Goal: Information Seeking & Learning: Learn about a topic

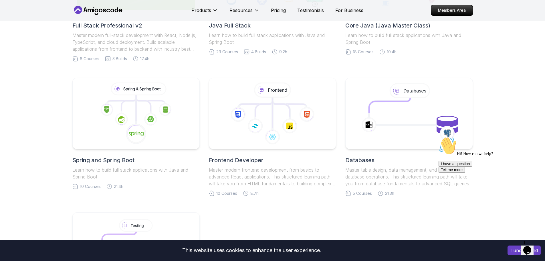
scroll to position [229, 0]
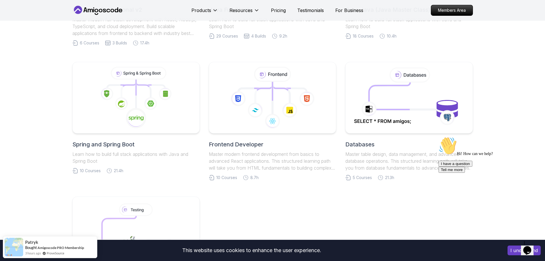
drag, startPoint x: 110, startPoint y: 145, endPoint x: 75, endPoint y: 168, distance: 41.4
click at [110, 145] on h2 "Spring and Spring Boot" at bounding box center [135, 144] width 127 height 8
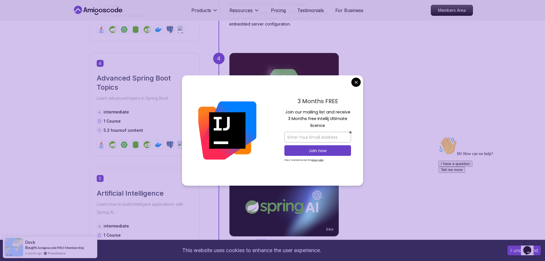
scroll to position [601, 0]
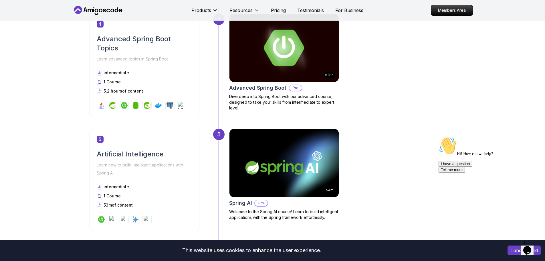
scroll to position [715, 0]
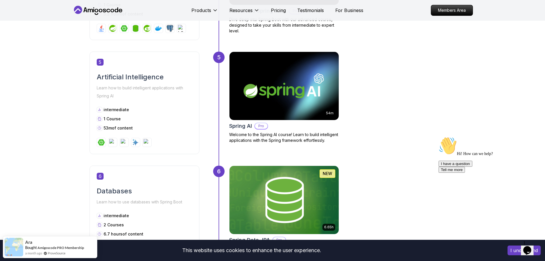
click at [271, 107] on img at bounding box center [284, 86] width 115 height 72
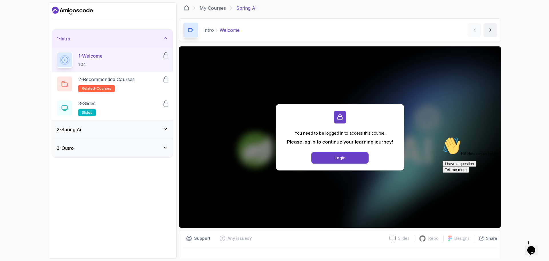
click at [311, 130] on p "You need to be logged in to access this course." at bounding box center [340, 133] width 106 height 6
click at [309, 141] on p "Please log in to continue your learning journey!" at bounding box center [340, 141] width 106 height 7
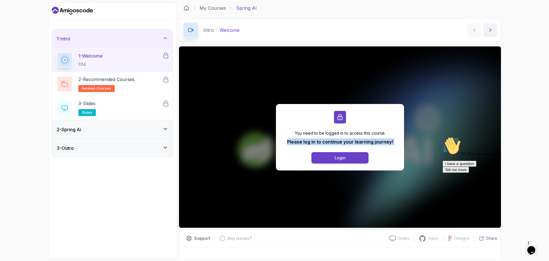
click at [309, 141] on p "Please log in to continue your learning journey!" at bounding box center [340, 141] width 106 height 7
click at [348, 156] on button "Login" at bounding box center [340, 157] width 57 height 11
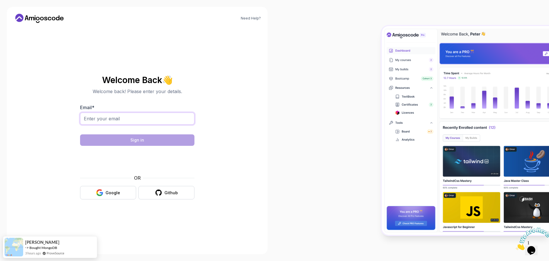
click at [107, 118] on input "Email *" at bounding box center [137, 118] width 114 height 12
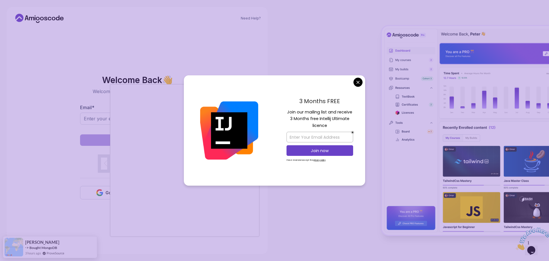
click at [359, 82] on body "Need Help? Welcome Back 👋 Welcome back! Please enter your details. Email * Sign…" at bounding box center [274, 130] width 549 height 261
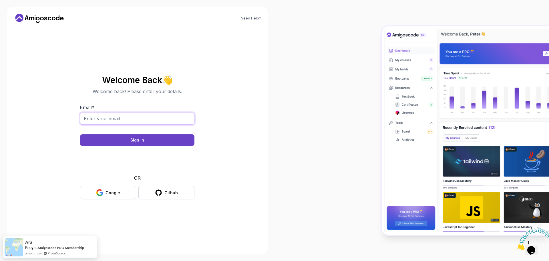
click at [114, 120] on input "Email *" at bounding box center [137, 118] width 114 height 12
type input "lbritosan@gmail.com"
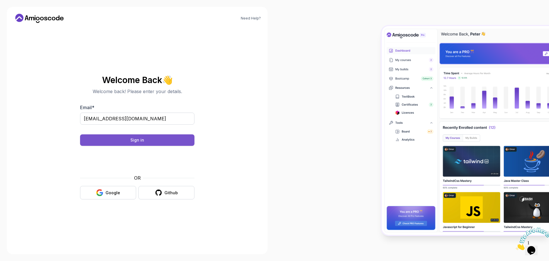
click at [146, 143] on button "Sign in" at bounding box center [137, 139] width 114 height 11
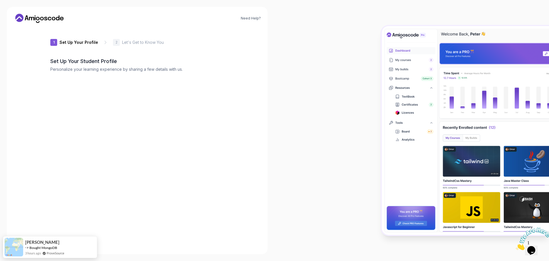
type input "proudbearb657f"
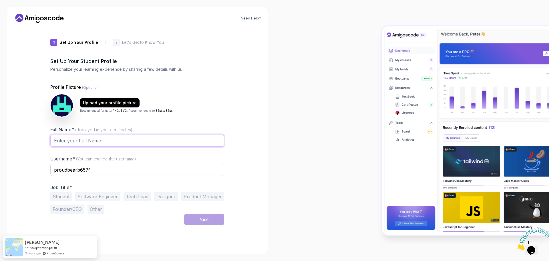
click at [80, 145] on input "Full Name* (displayed in your certificates)" at bounding box center [137, 140] width 174 height 12
type input "Leonardo Brito dos Santos"
click at [88, 170] on input "proudbearb657f" at bounding box center [137, 170] width 174 height 12
type input "lbritosan"
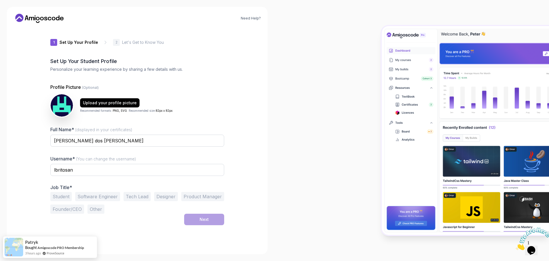
click at [59, 198] on button "Student" at bounding box center [60, 196] width 21 height 9
click at [60, 107] on img at bounding box center [61, 105] width 23 height 23
click at [112, 102] on div "Upload your profile picture" at bounding box center [110, 103] width 54 height 6
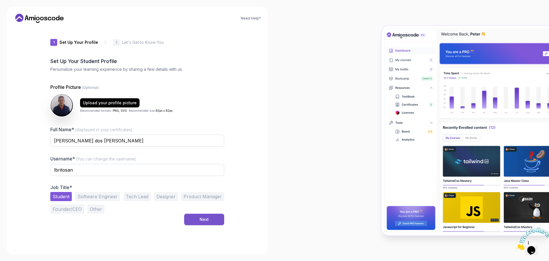
click at [207, 218] on div "Next" at bounding box center [204, 219] width 9 height 6
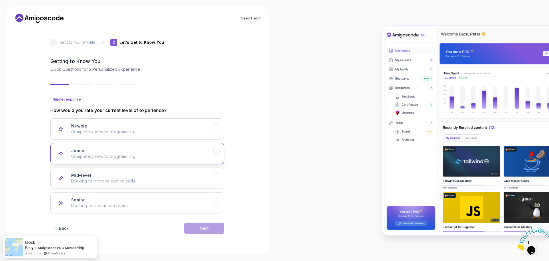
click at [95, 158] on p "Completely new to programming." at bounding box center [142, 156] width 142 height 6
click at [205, 228] on div "Next" at bounding box center [204, 228] width 9 height 6
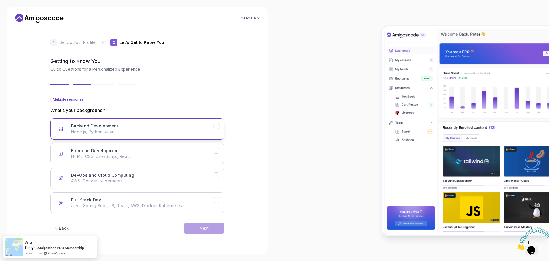
click at [85, 132] on p "Node.js, Python, Java" at bounding box center [142, 132] width 142 height 6
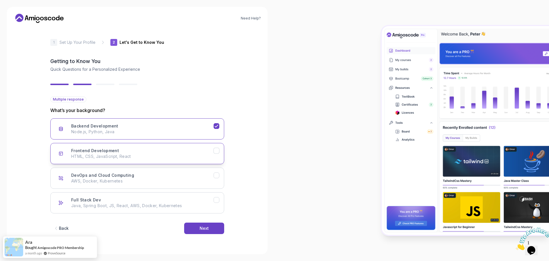
click at [137, 155] on p "HTML, CSS, JavaScript, React" at bounding box center [142, 156] width 142 height 6
click at [211, 227] on button "Next" at bounding box center [204, 227] width 40 height 11
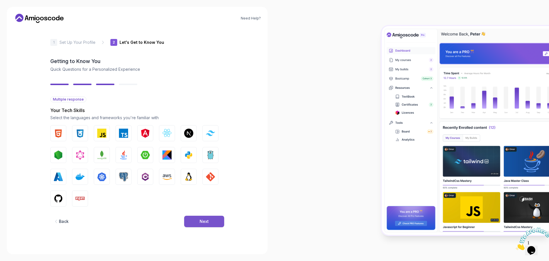
click at [204, 222] on div "Next" at bounding box center [204, 221] width 9 height 6
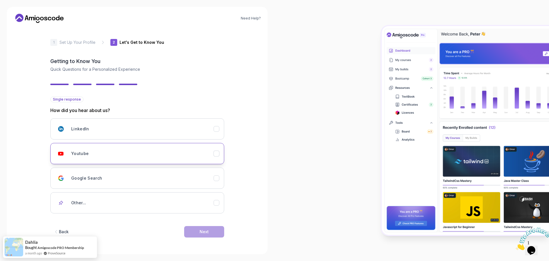
click at [78, 156] on div "Youtube" at bounding box center [142, 153] width 142 height 11
click at [202, 233] on div "Next" at bounding box center [204, 232] width 9 height 6
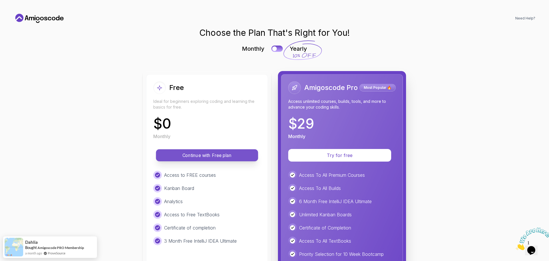
click at [209, 158] on p "Continue with Free plan" at bounding box center [206, 155] width 89 height 7
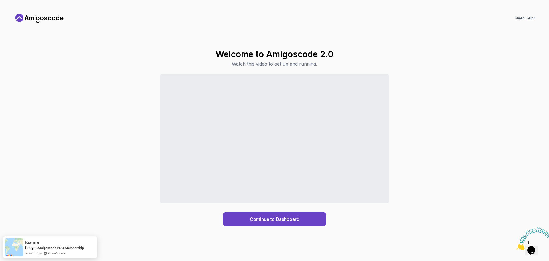
click at [415, 179] on div "Continue to Dashboard" at bounding box center [275, 150] width 522 height 152
click at [287, 219] on div "Continue to Dashboard" at bounding box center [274, 218] width 49 height 7
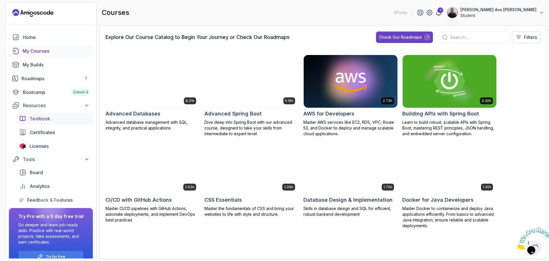
scroll to position [12, 0]
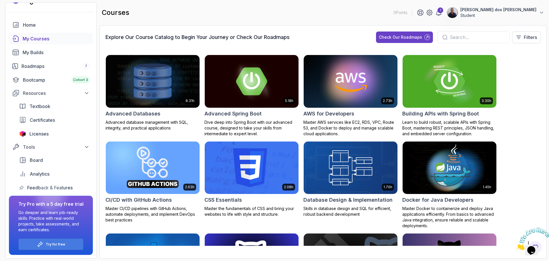
click at [30, 203] on icon at bounding box center [24, 212] width 30 height 32
click at [52, 204] on div at bounding box center [50, 195] width 27 height 27
drag, startPoint x: 21, startPoint y: 203, endPoint x: 81, endPoint y: 203, distance: 60.4
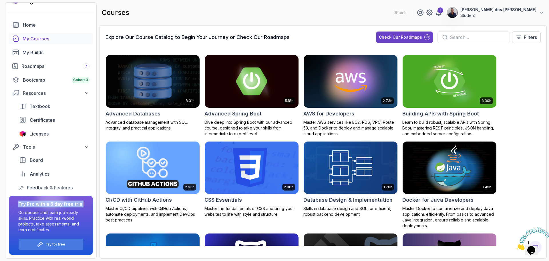
click at [81, 203] on div "Try Pro with a 5 day free trial Go deeper and learn job-ready skills. Practice …" at bounding box center [51, 224] width 84 height 59
click at [56, 214] on p "Go deeper and learn job-ready skills. Practice with real-world projects, take a…" at bounding box center [50, 220] width 65 height 23
click at [466, 78] on img at bounding box center [450, 80] width 98 height 55
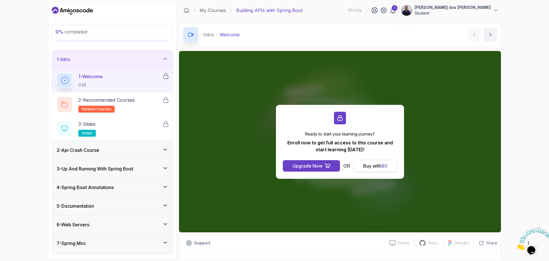
click at [377, 165] on div "Buy with $ 0" at bounding box center [375, 165] width 24 height 7
click at [383, 164] on span "$ 0" at bounding box center [385, 166] width 6 height 6
click at [327, 133] on p "Ready to start your learning journey?" at bounding box center [340, 134] width 114 height 6
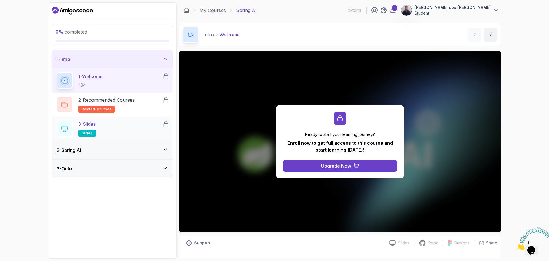
click at [90, 123] on p "3 - Slides" at bounding box center [86, 123] width 17 height 7
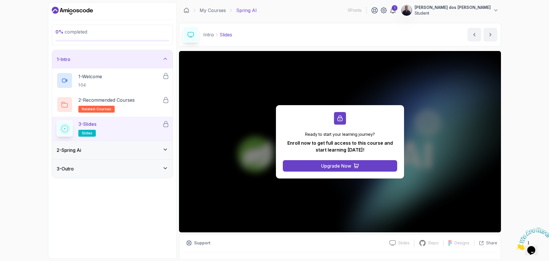
click at [459, 10] on p "Student" at bounding box center [453, 13] width 76 height 6
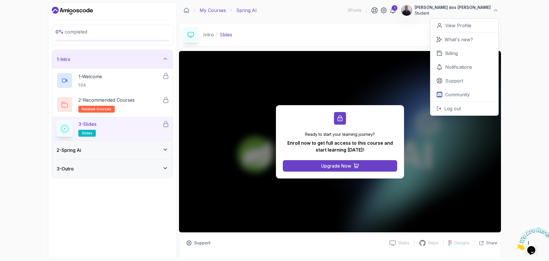
click at [212, 11] on link "My Courses" at bounding box center [213, 10] width 26 height 7
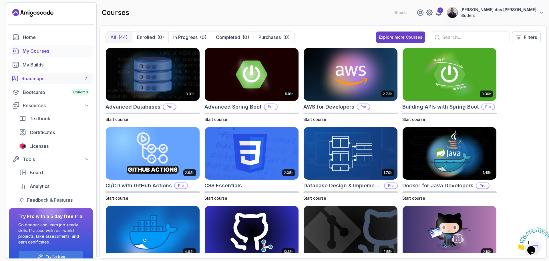
click at [35, 78] on div "Roadmaps 7" at bounding box center [55, 78] width 68 height 7
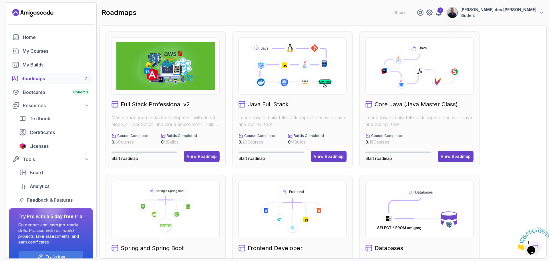
drag, startPoint x: 326, startPoint y: 158, endPoint x: 326, endPoint y: 168, distance: 9.7
click at [326, 158] on div "View Roadmap" at bounding box center [329, 156] width 30 height 6
click at [458, 157] on div "View Roadmap" at bounding box center [456, 156] width 30 height 6
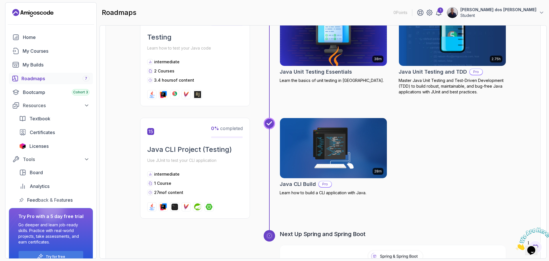
scroll to position [1818, 0]
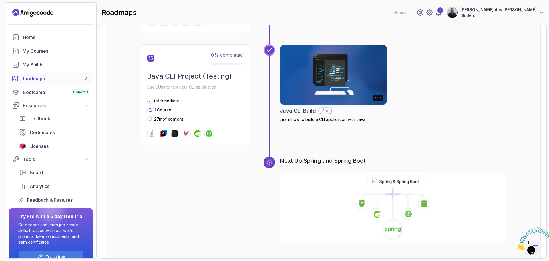
click at [385, 190] on icon at bounding box center [393, 208] width 228 height 66
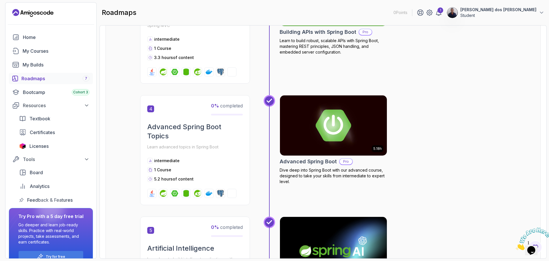
scroll to position [320, 0]
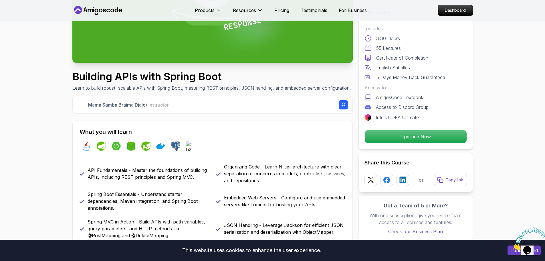
scroll to position [200, 0]
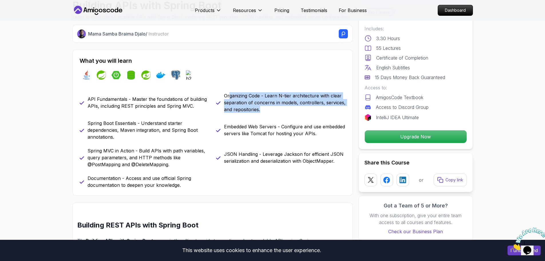
drag, startPoint x: 229, startPoint y: 103, endPoint x: 312, endPoint y: 118, distance: 84.0
click at [312, 113] on p "Organizing Code - Learn N-tier architecture with clear separation of concerns i…" at bounding box center [285, 102] width 122 height 21
click at [290, 105] on p "Organizing Code - Learn N-tier architecture with clear separation of concerns i…" at bounding box center [285, 102] width 122 height 21
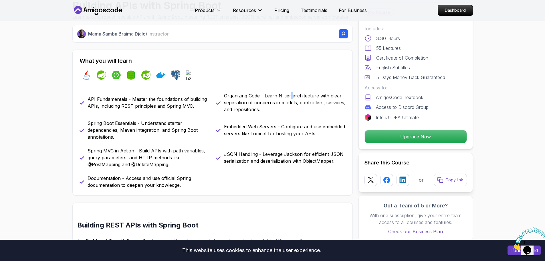
click at [290, 105] on p "Organizing Code - Learn N-tier architecture with clear separation of concerns i…" at bounding box center [285, 102] width 122 height 21
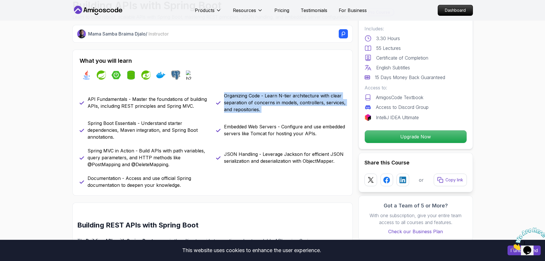
click at [290, 105] on p "Organizing Code - Learn N-tier architecture with clear separation of concerns i…" at bounding box center [285, 102] width 122 height 21
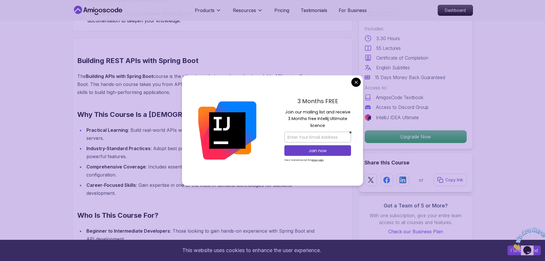
scroll to position [401, 0]
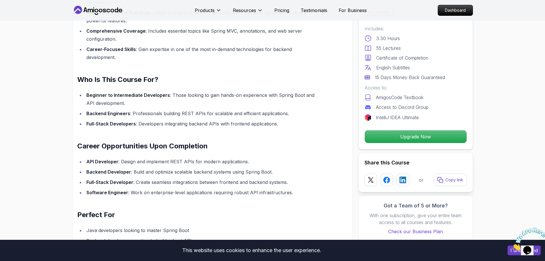
scroll to position [515, 0]
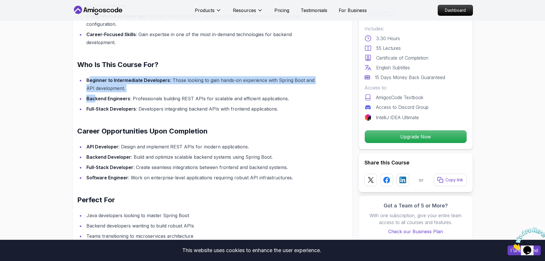
drag, startPoint x: 88, startPoint y: 78, endPoint x: 81, endPoint y: 104, distance: 26.7
click at [94, 97] on ul "Beginner to Intermediate Developers : Those looking to gain hands-on experience…" at bounding box center [198, 94] width 243 height 37
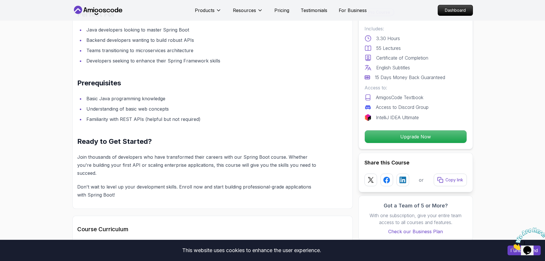
scroll to position [715, 0]
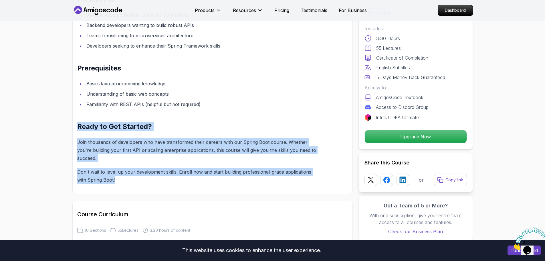
drag, startPoint x: 79, startPoint y: 125, endPoint x: 117, endPoint y: 179, distance: 66.1
click at [116, 173] on p "Don't wait to level up your development skills. Enroll now and start building p…" at bounding box center [198, 176] width 243 height 16
drag, startPoint x: 113, startPoint y: 164, endPoint x: 80, endPoint y: 128, distance: 49.0
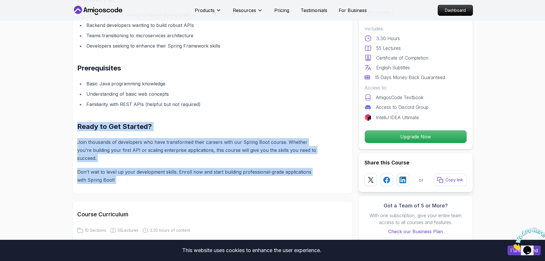
click at [80, 128] on h2 "Ready to Get Started?" at bounding box center [198, 126] width 243 height 9
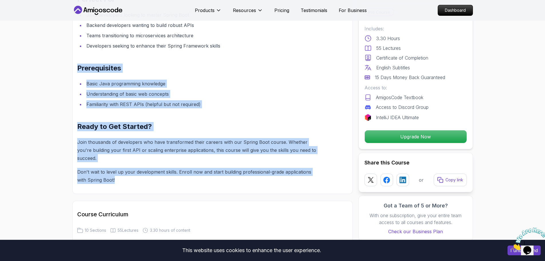
drag, startPoint x: 78, startPoint y: 64, endPoint x: 141, endPoint y: 173, distance: 125.1
click at [119, 173] on p "Don't wait to level up your development skills. Enroll now and start building p…" at bounding box center [198, 176] width 243 height 16
drag, startPoint x: 110, startPoint y: 142, endPoint x: 74, endPoint y: 70, distance: 80.6
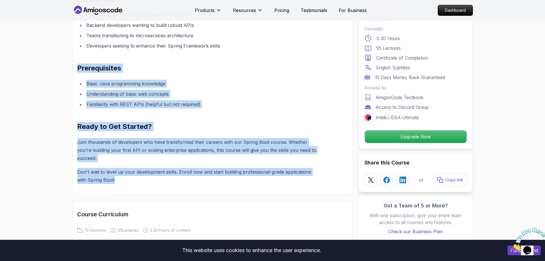
drag, startPoint x: 78, startPoint y: 66, endPoint x: 122, endPoint y: 174, distance: 117.3
click at [122, 174] on p "Don't wait to level up your development skills. Enroll now and start building p…" at bounding box center [198, 176] width 243 height 16
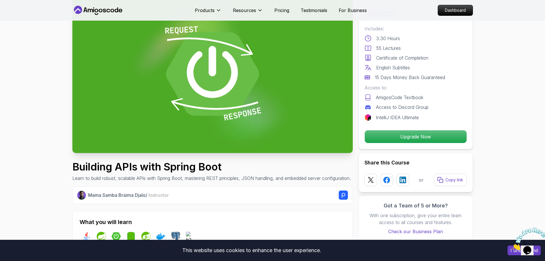
scroll to position [0, 0]
